Goal: Obtain resource: Obtain resource

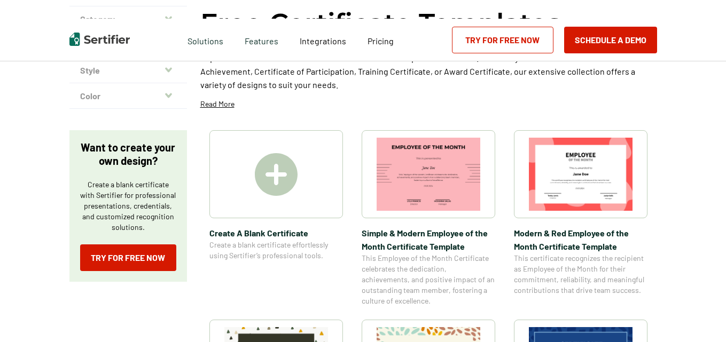
scroll to position [107, 0]
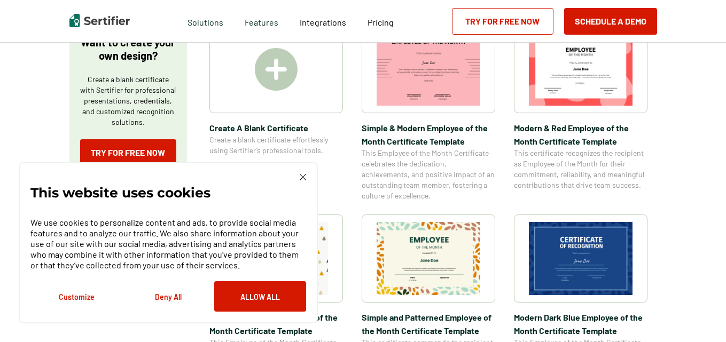
scroll to position [214, 0]
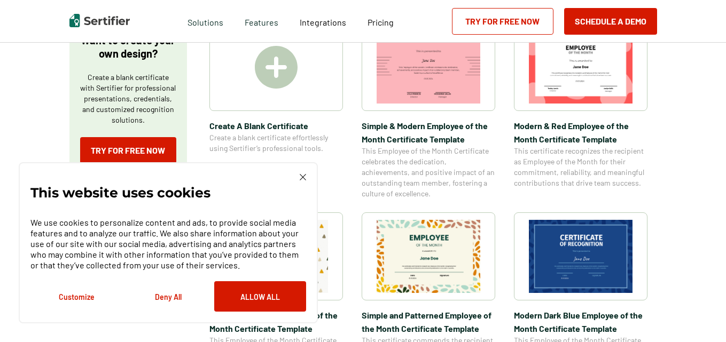
click at [303, 179] on img at bounding box center [303, 177] width 6 height 6
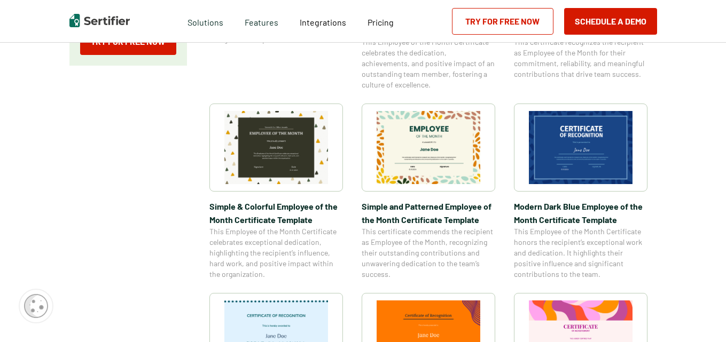
scroll to position [320, 0]
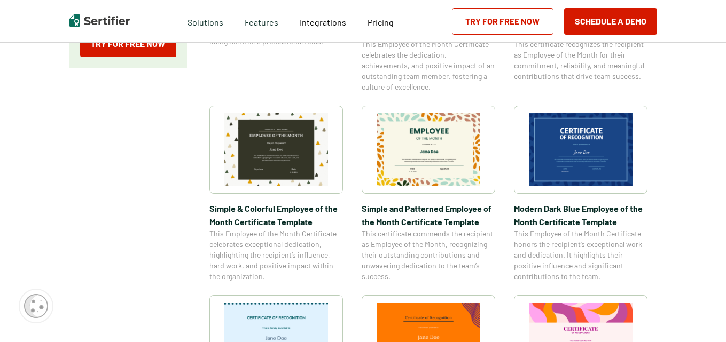
click at [414, 151] on img at bounding box center [428, 149] width 104 height 73
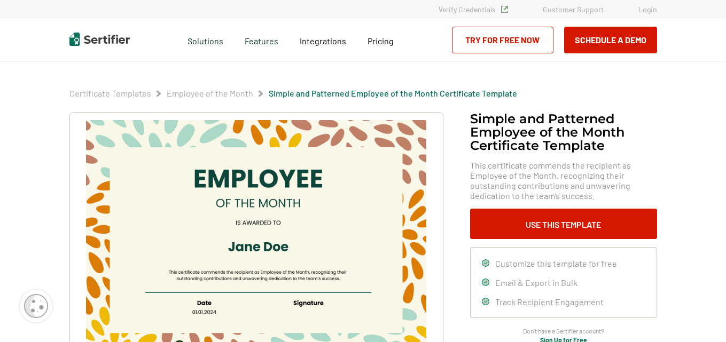
click at [282, 174] on img at bounding box center [256, 240] width 340 height 240
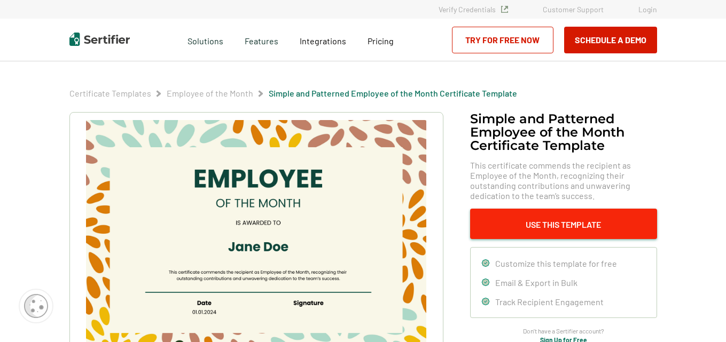
click at [503, 218] on button "Use This Template" at bounding box center [563, 224] width 187 height 30
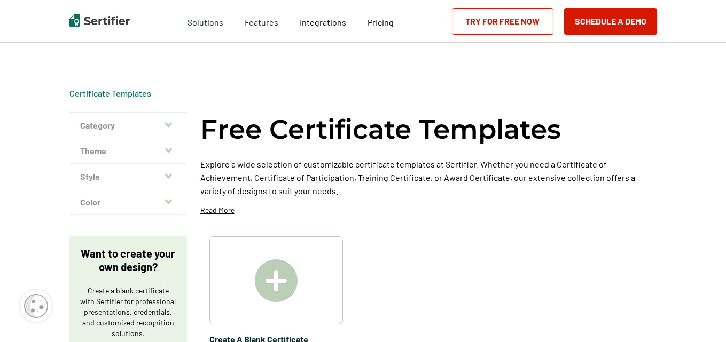
scroll to position [320, 0]
